Goal: Task Accomplishment & Management: Manage account settings

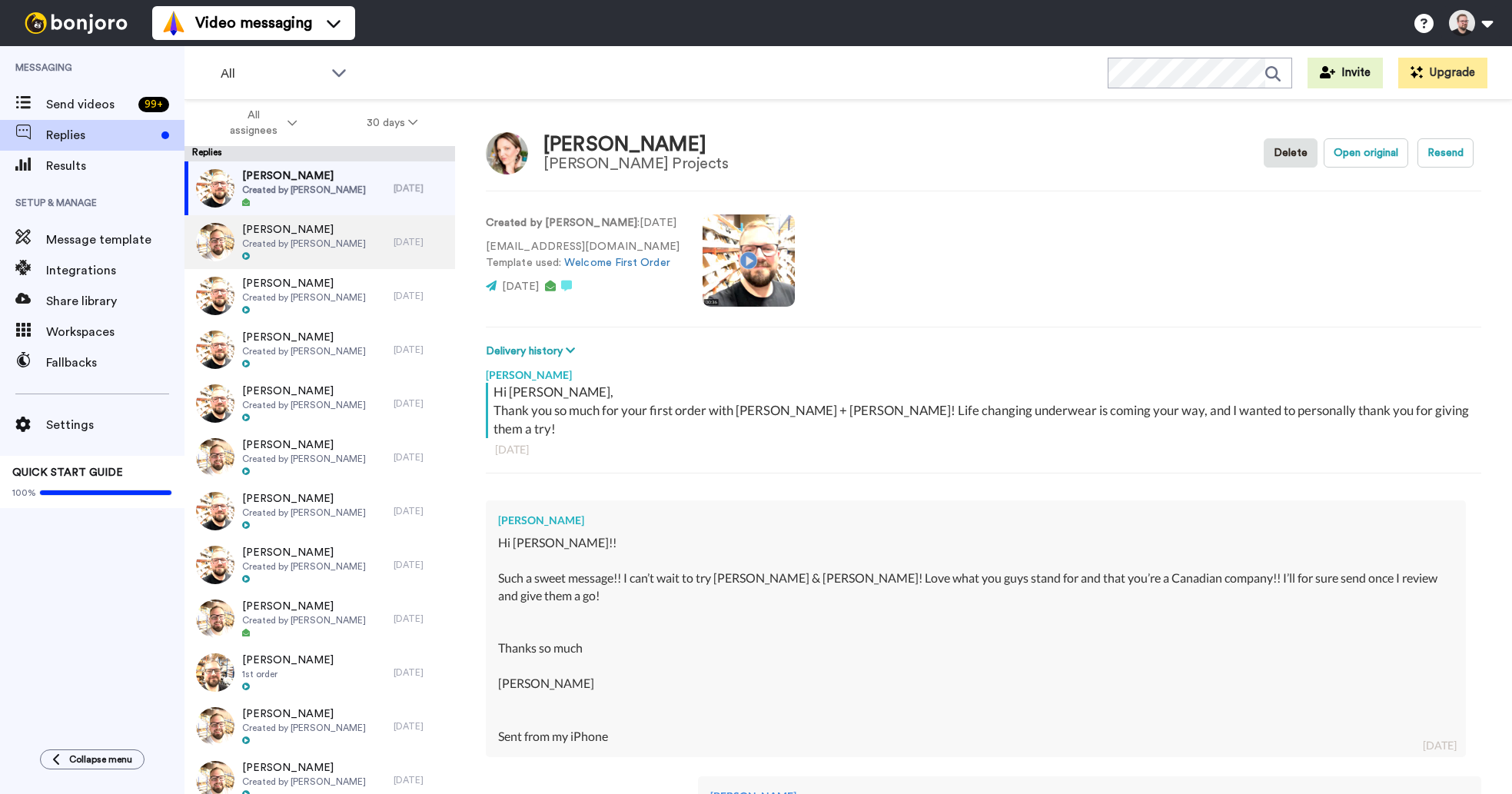
scroll to position [399, 0]
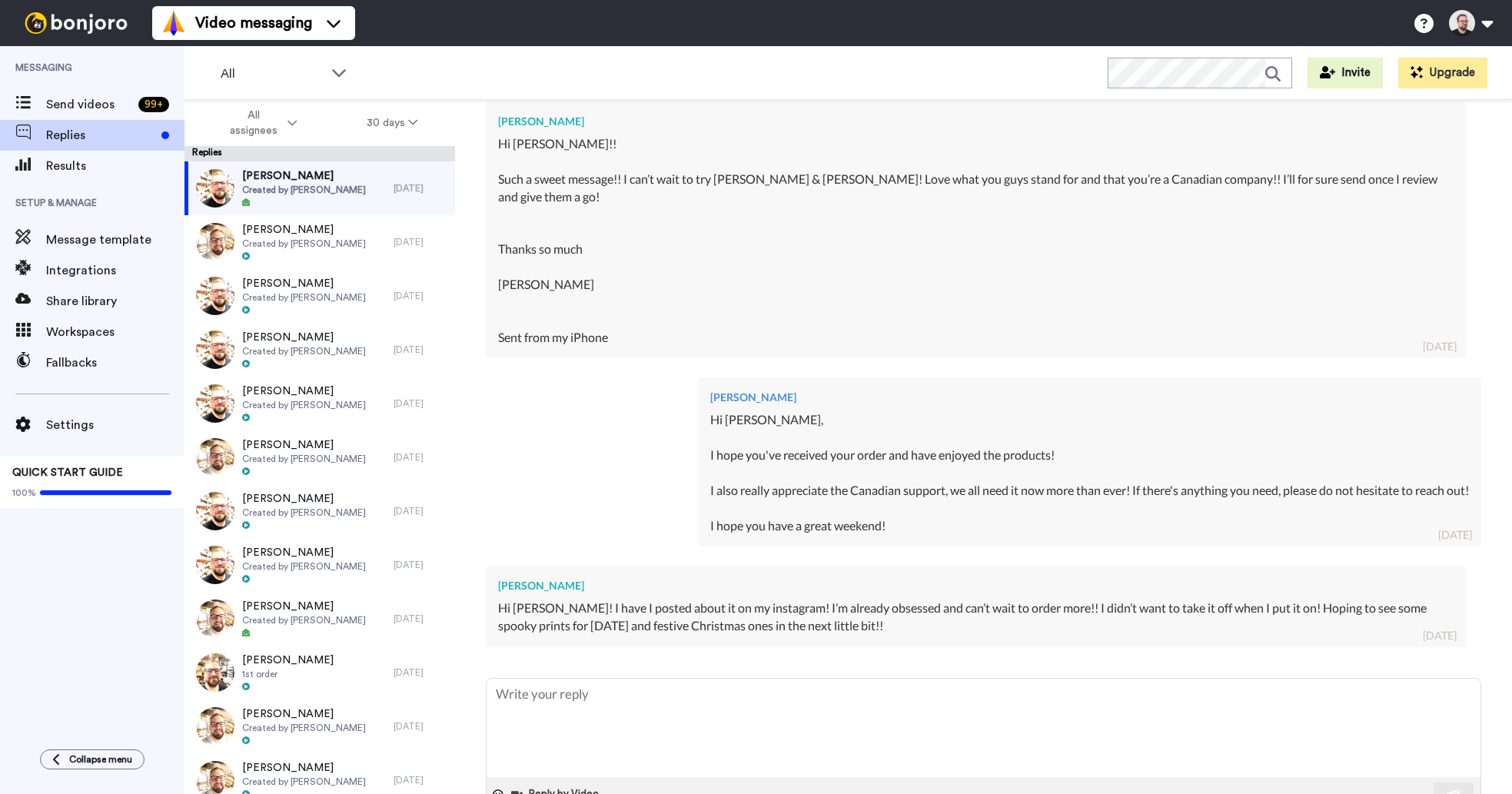
type textarea "x"
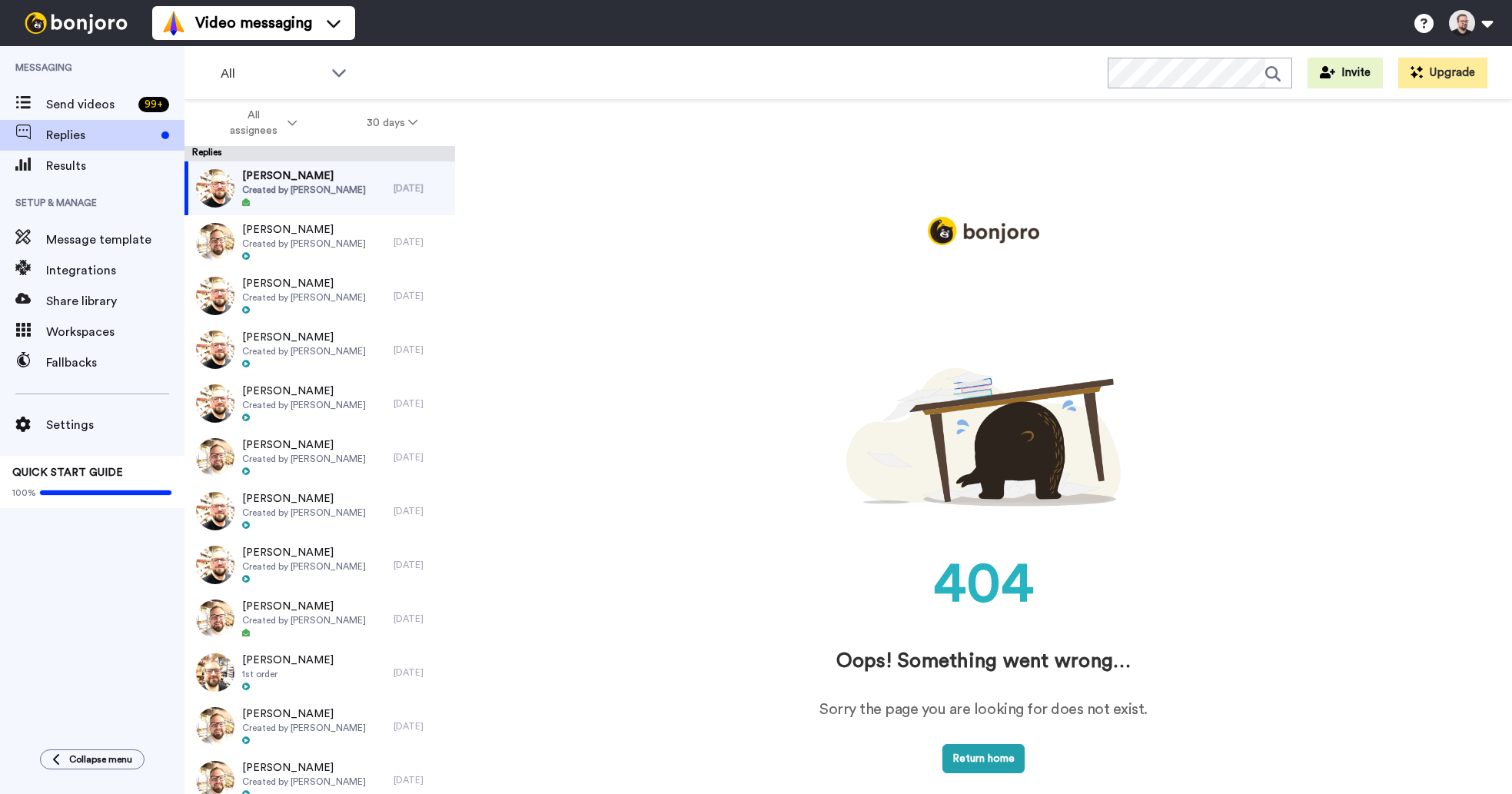
scroll to position [0, 0]
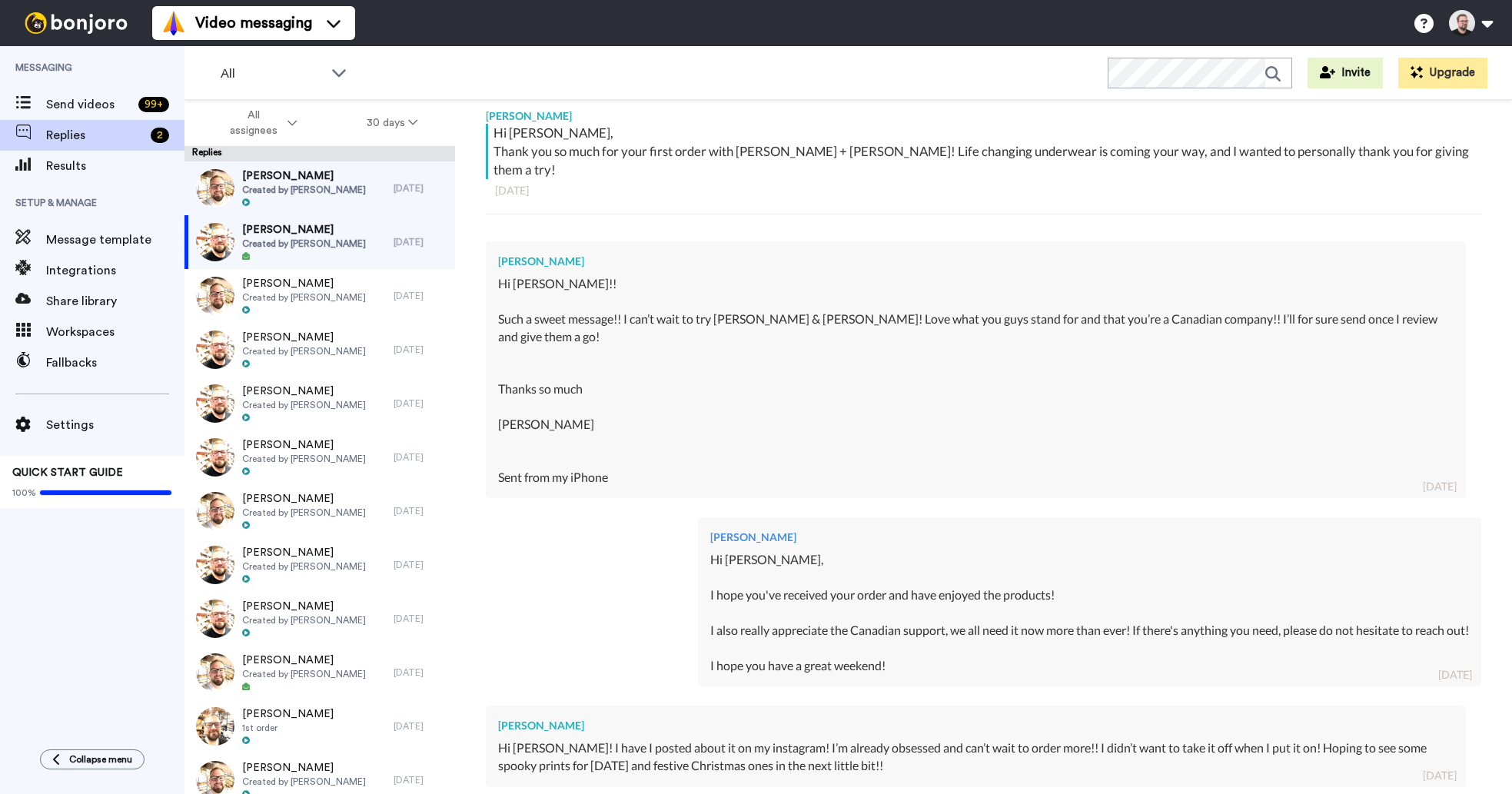
scroll to position [410, 0]
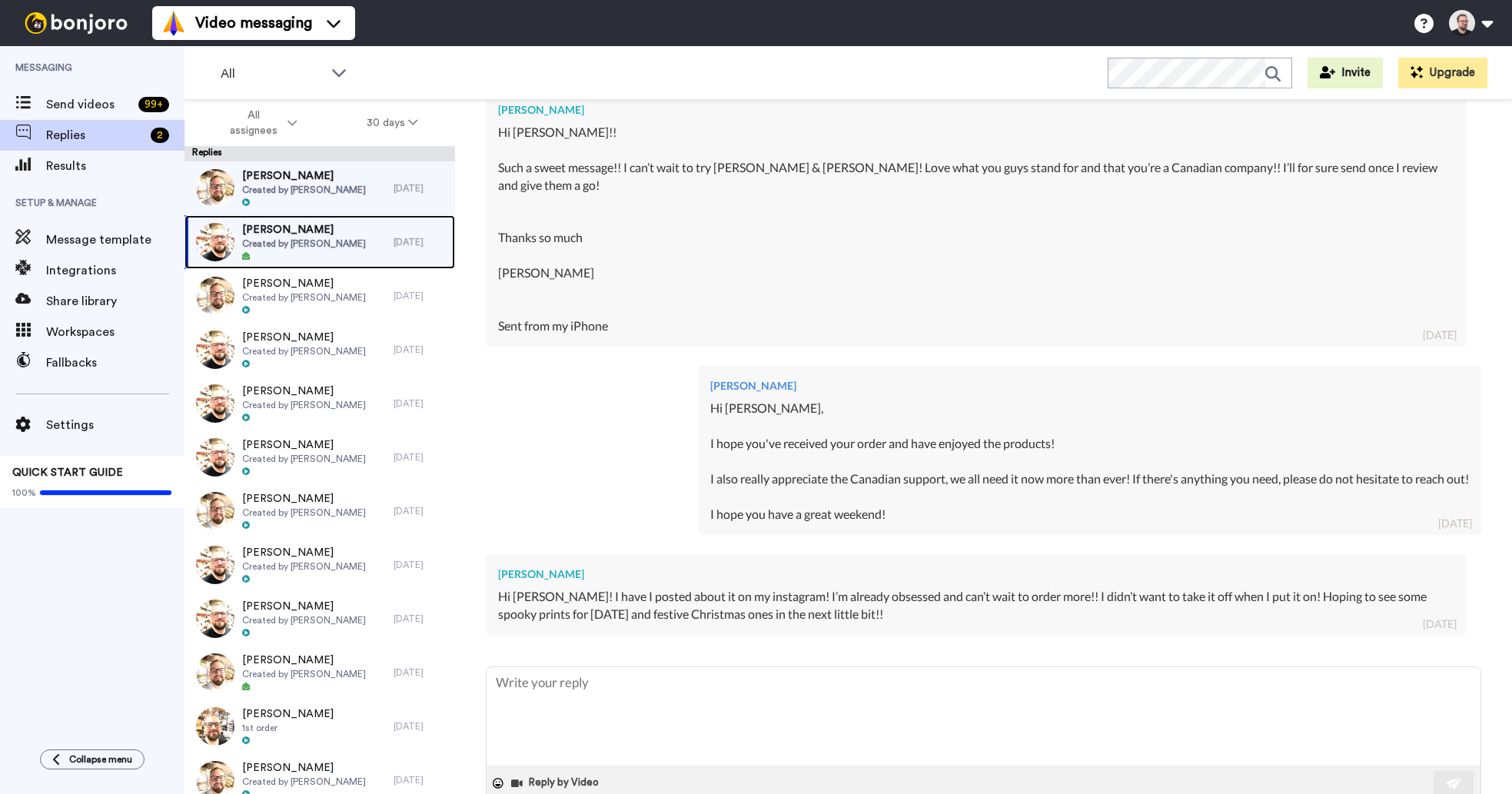
click at [338, 264] on div "[PERSON_NAME] Created by [PERSON_NAME]" at bounding box center [289, 242] width 209 height 54
click at [263, 201] on div at bounding box center [304, 203] width 123 height 11
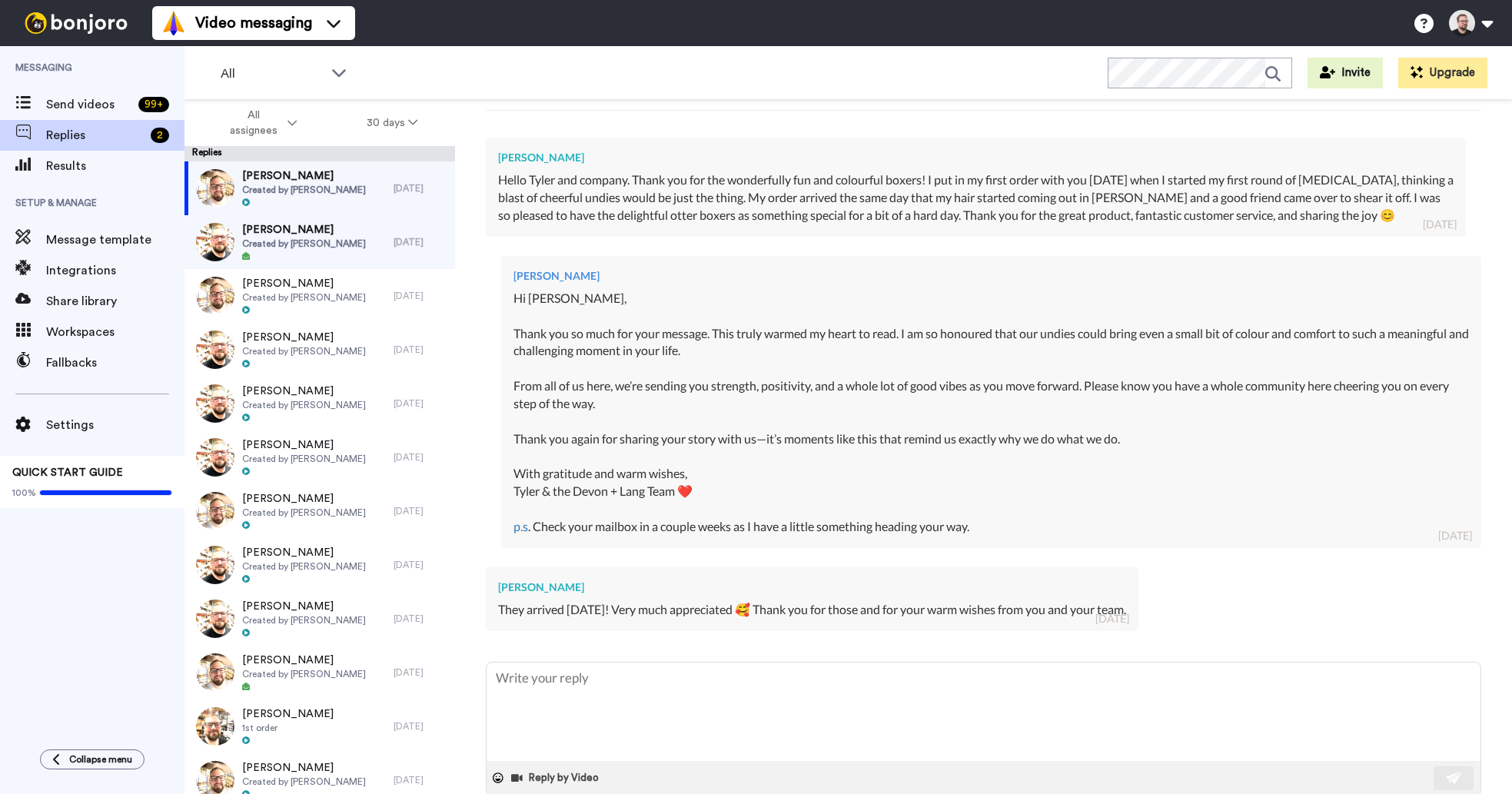
scroll to position [375, 0]
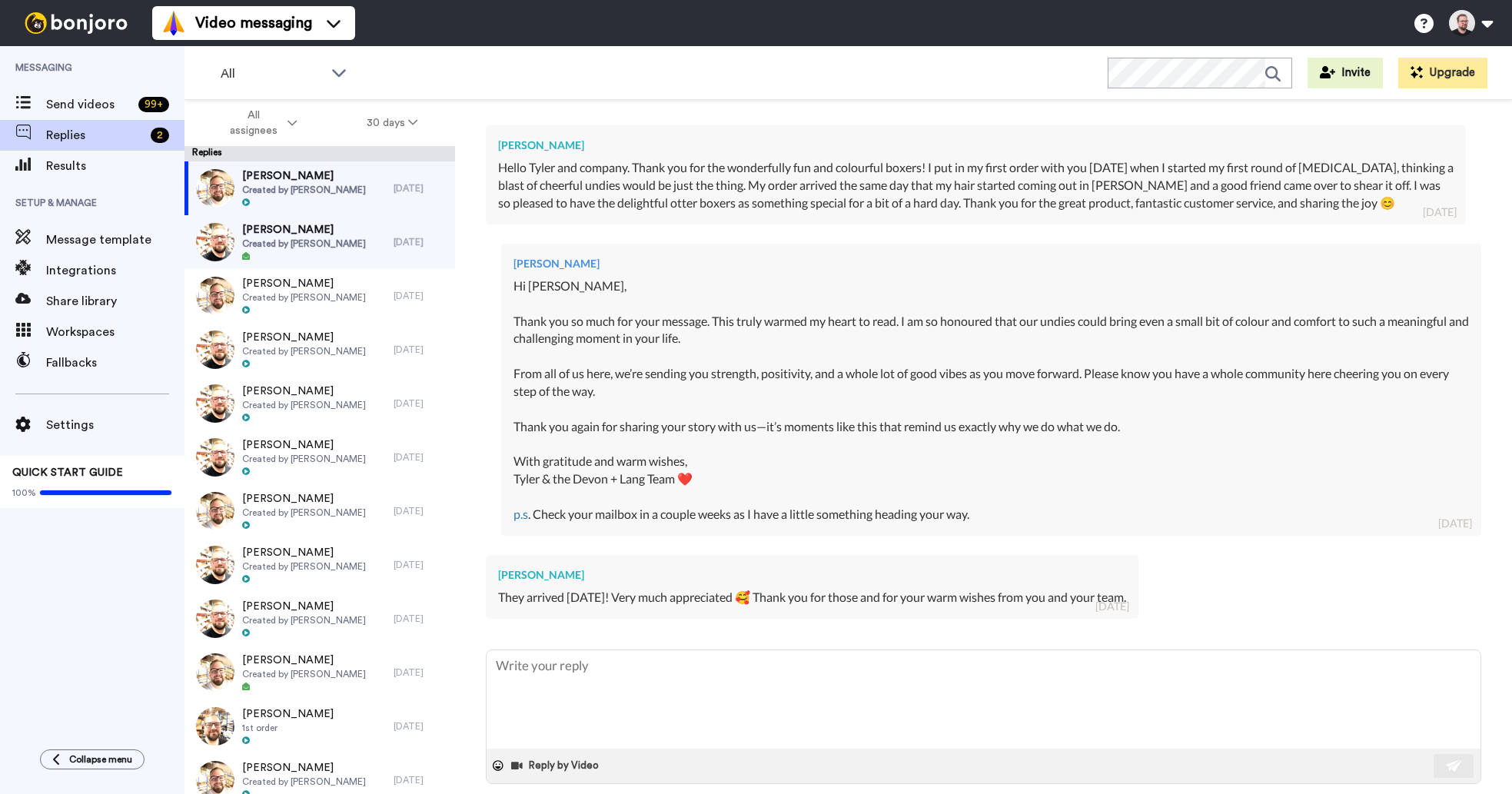
type textarea "x"
